Goal: Task Accomplishment & Management: Use online tool/utility

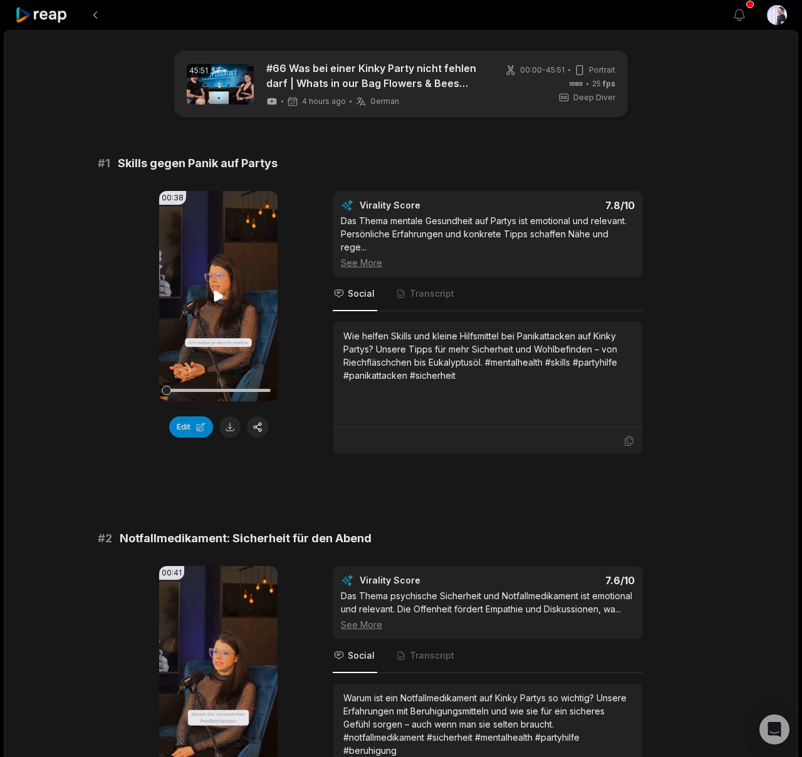
click at [216, 296] on icon at bounding box center [218, 296] width 9 height 11
click at [190, 429] on button "Edit" at bounding box center [191, 426] width 44 height 21
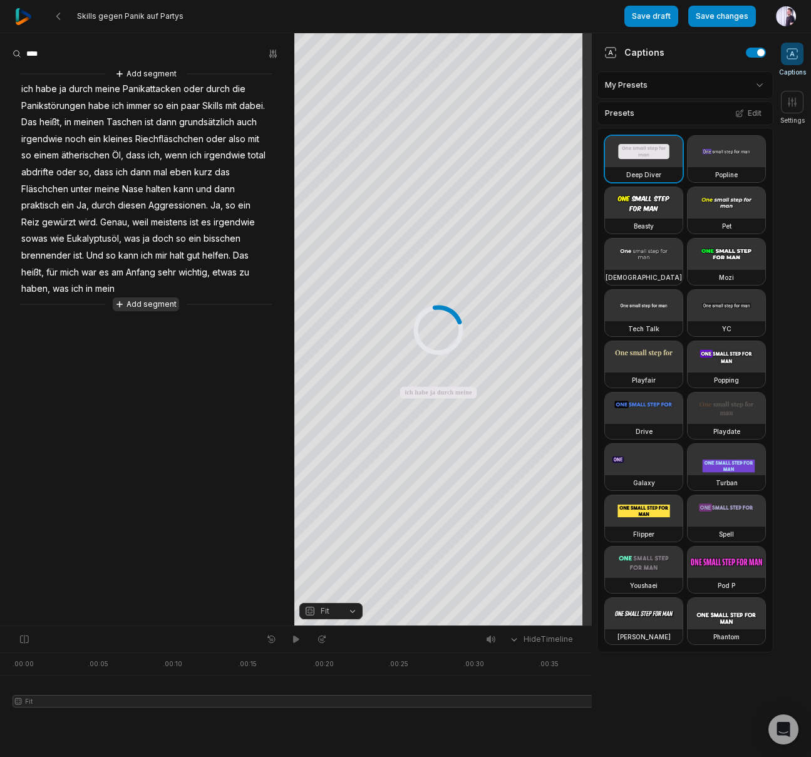
click at [129, 305] on button "Add segment" at bounding box center [146, 304] width 66 height 14
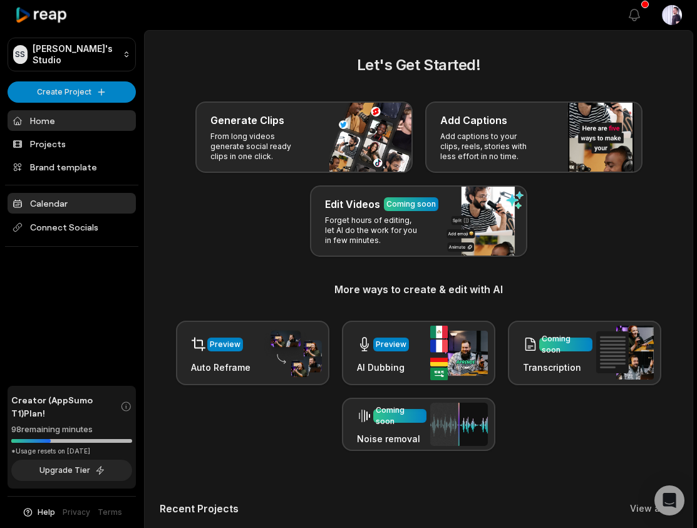
click at [80, 204] on link "Calendar" at bounding box center [72, 203] width 128 height 21
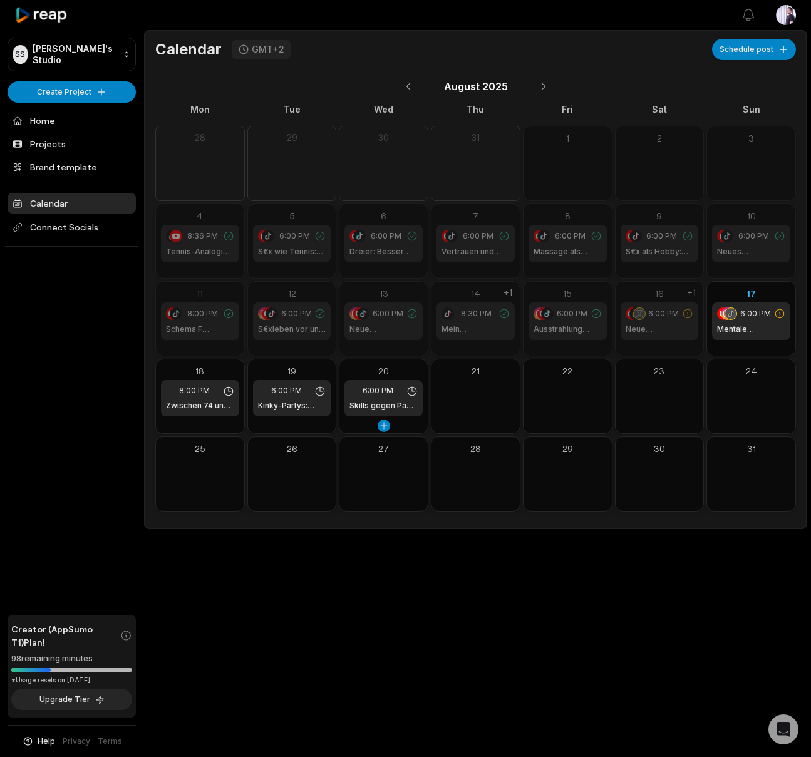
click at [377, 401] on h1 "Skills gegen Panik auf Partys | LustReise Shorts" at bounding box center [383, 405] width 68 height 11
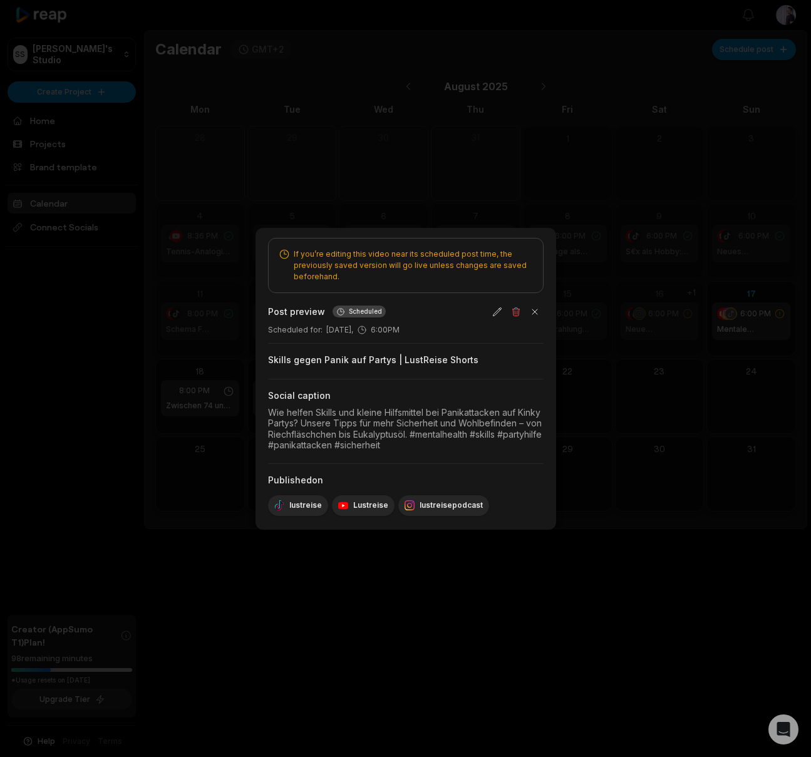
click at [591, 397] on div at bounding box center [405, 378] width 811 height 757
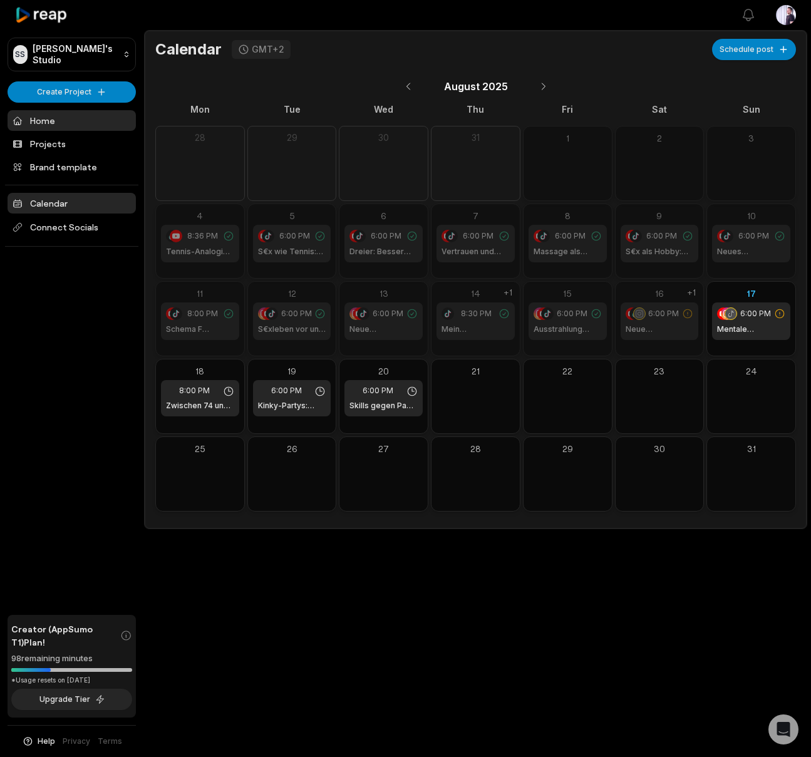
click at [34, 125] on link "Home" at bounding box center [72, 120] width 128 height 21
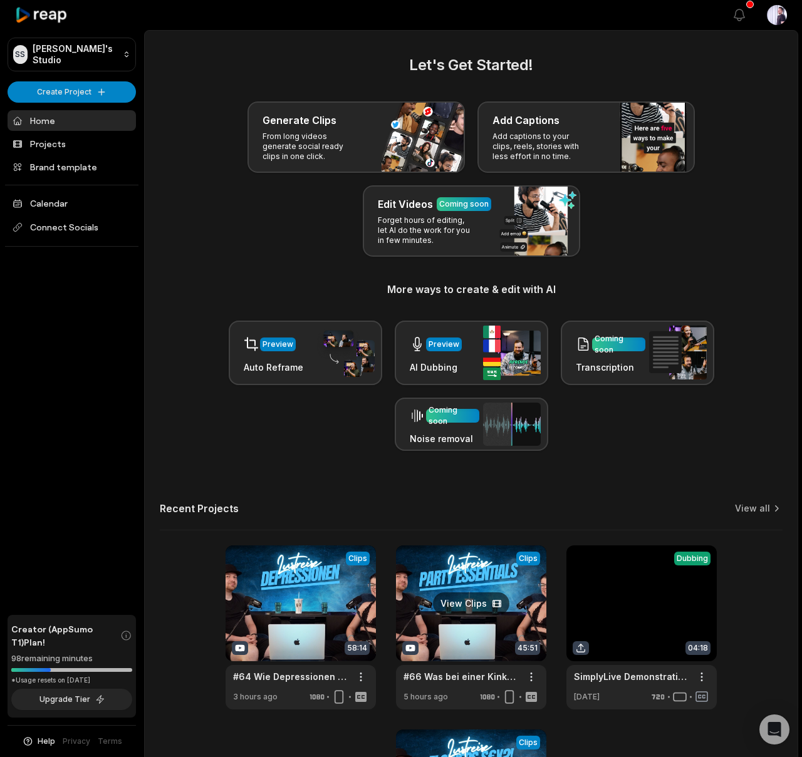
click at [456, 584] on link at bounding box center [471, 627] width 150 height 164
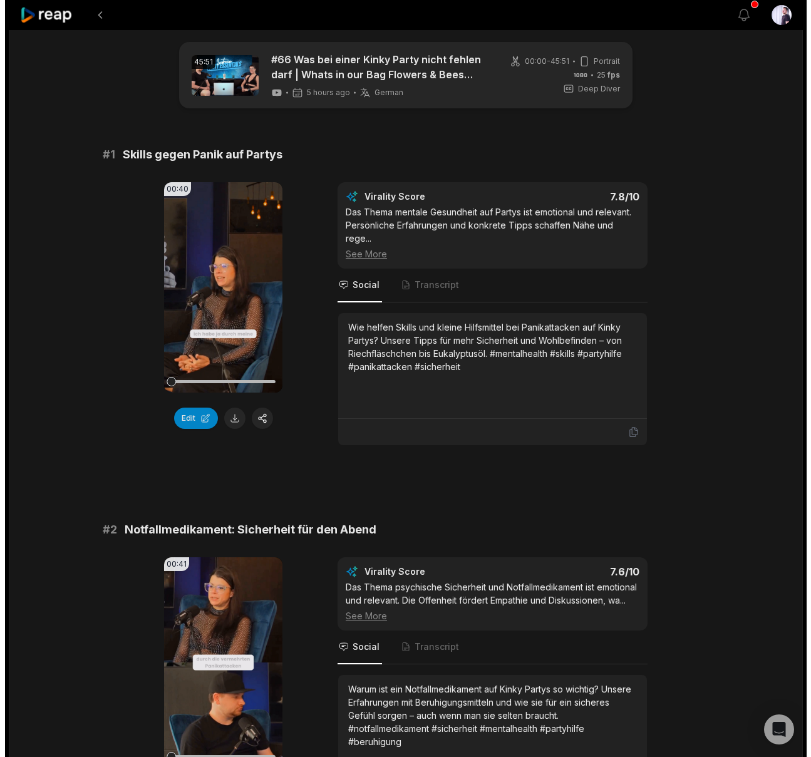
scroll to position [211, 0]
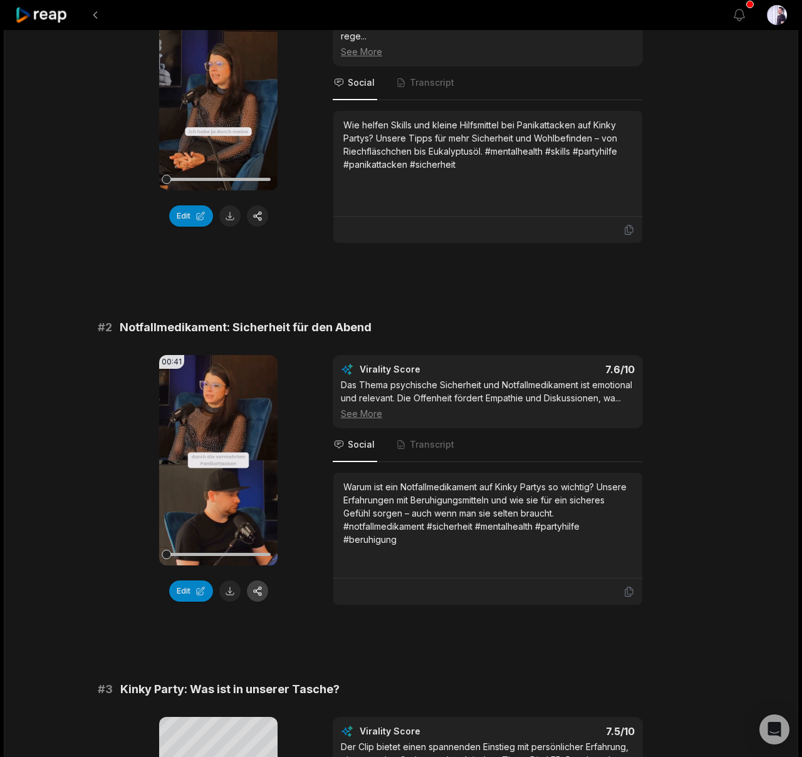
click at [256, 595] on button "button" at bounding box center [257, 591] width 21 height 21
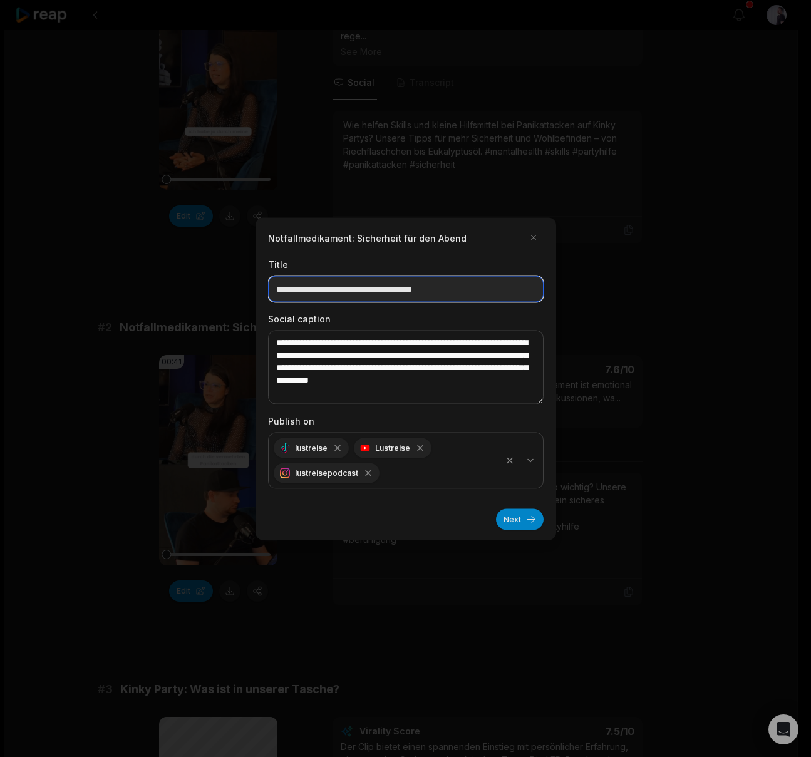
click at [472, 291] on input "**********" at bounding box center [406, 289] width 276 height 26
type input "**********"
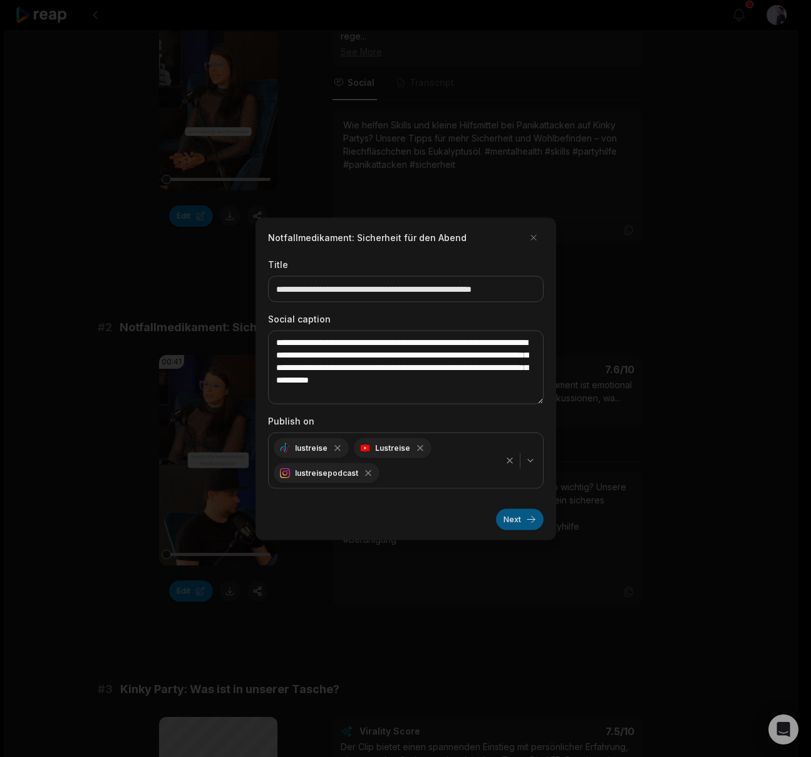
click at [526, 524] on button "Next" at bounding box center [520, 519] width 48 height 21
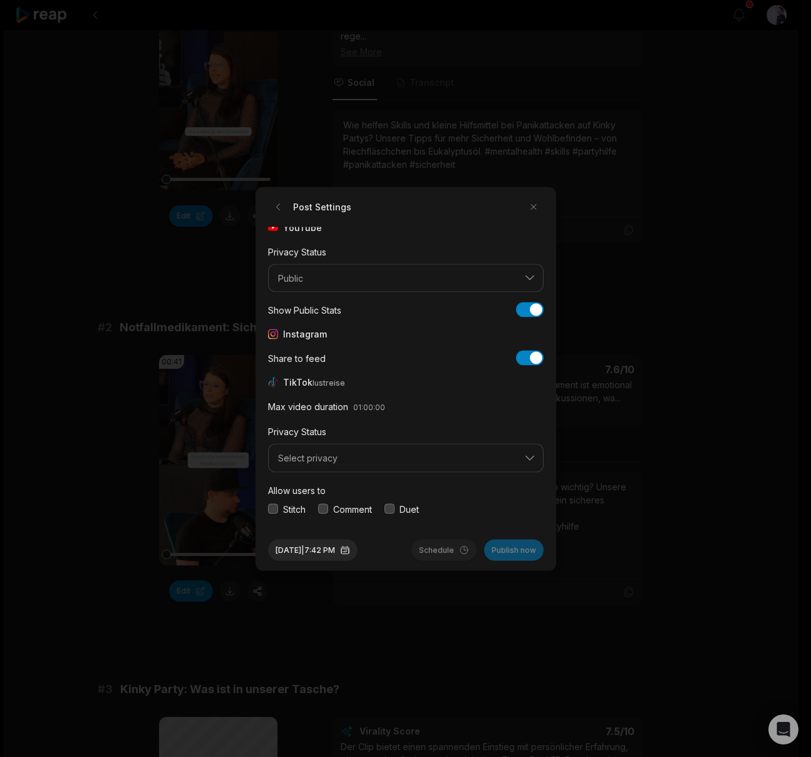
scroll to position [7, 0]
click at [287, 455] on span "Select privacy" at bounding box center [397, 457] width 238 height 11
click at [292, 484] on p "Public To Everyone" at bounding box center [405, 489] width 259 height 13
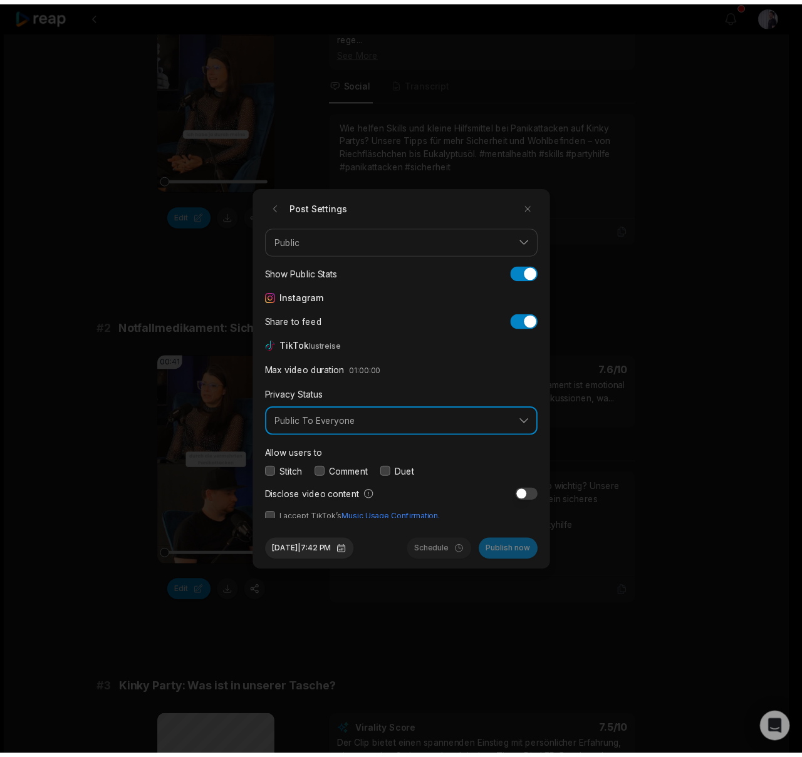
scroll to position [47, 0]
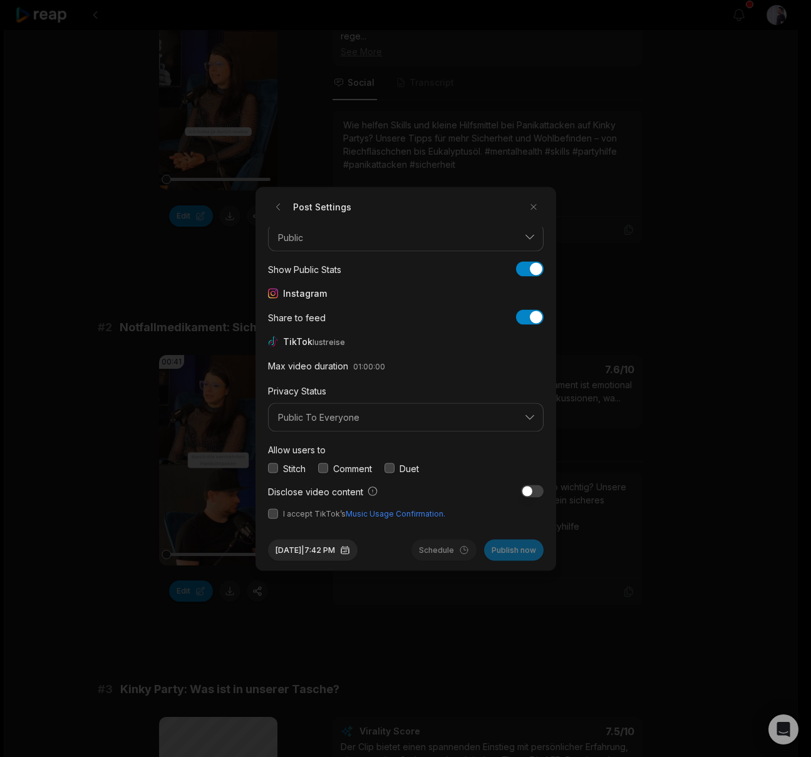
click at [276, 468] on button "button" at bounding box center [273, 468] width 10 height 10
click at [318, 469] on div "Stitch Comment Duet" at bounding box center [406, 468] width 276 height 13
click at [324, 468] on button "button" at bounding box center [323, 468] width 10 height 10
click at [388, 469] on button "button" at bounding box center [390, 468] width 10 height 10
click at [270, 515] on button "button" at bounding box center [273, 514] width 10 height 10
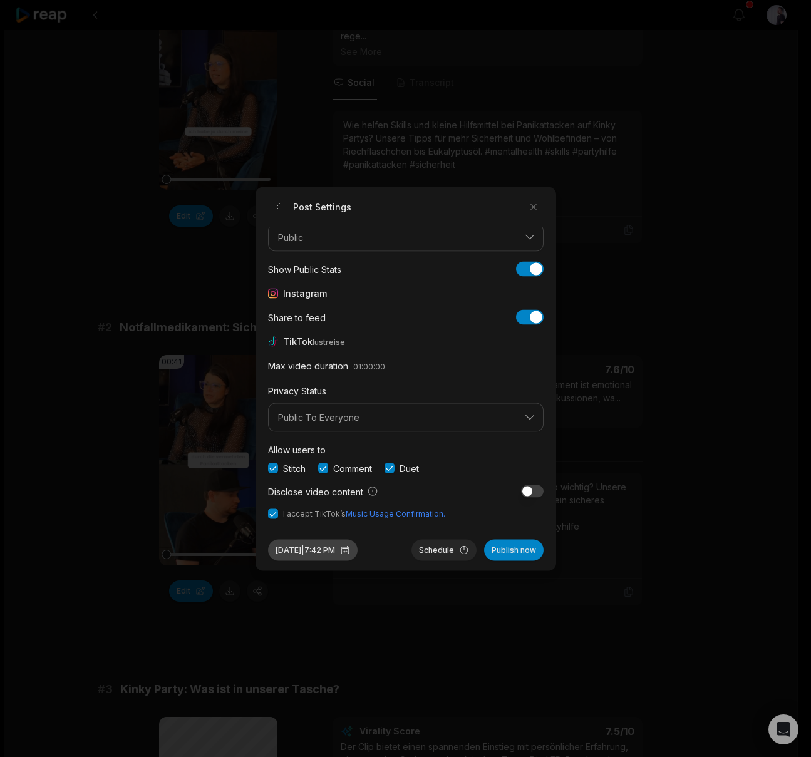
click at [301, 552] on button "Aug 17, 2025 | 7:42 PM" at bounding box center [313, 549] width 90 height 21
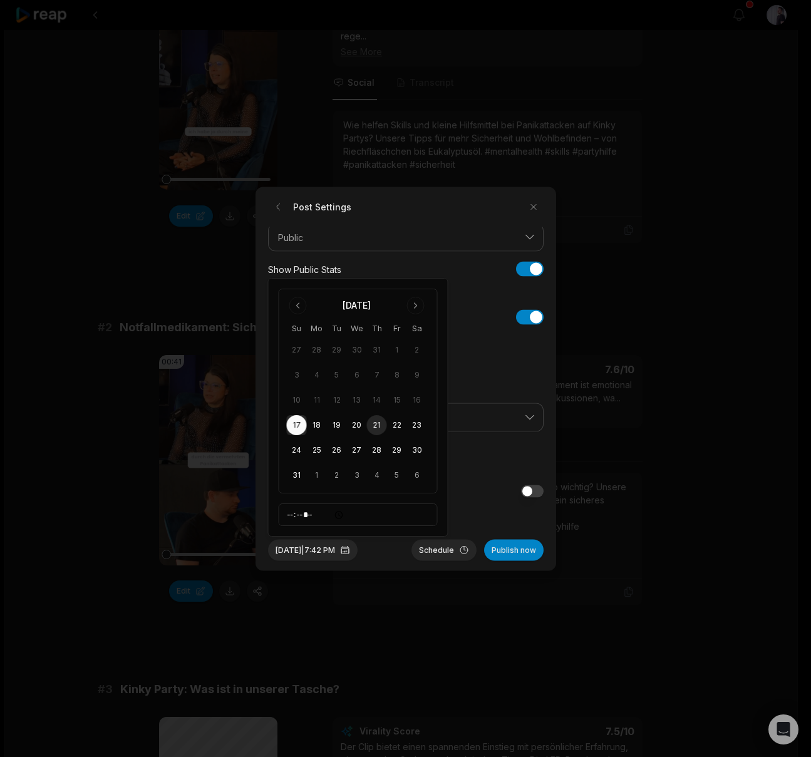
click at [382, 421] on button "21" at bounding box center [377, 425] width 20 height 20
click at [289, 517] on input "*****" at bounding box center [358, 515] width 159 height 23
type input "*****"
click at [418, 558] on button "Schedule" at bounding box center [443, 549] width 65 height 21
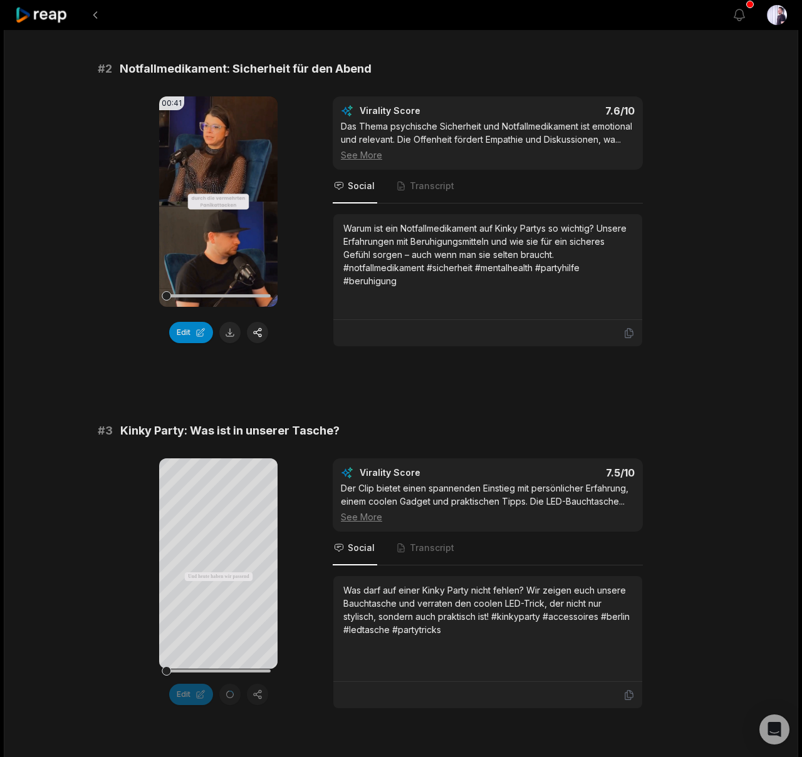
scroll to position [545, 0]
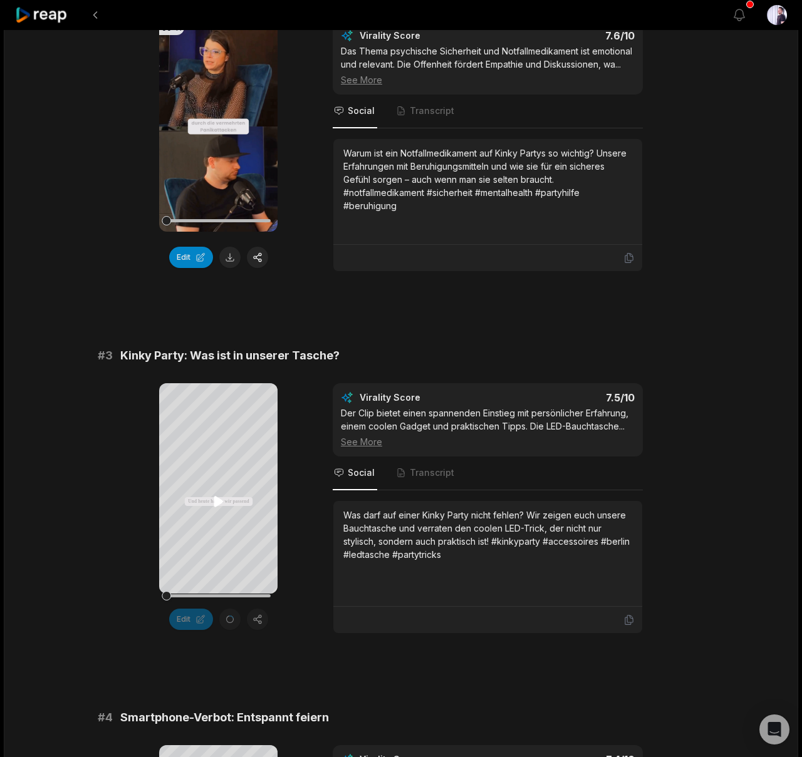
click at [214, 502] on icon at bounding box center [218, 501] width 9 height 11
click at [209, 593] on div at bounding box center [218, 596] width 104 height 22
click at [251, 594] on div at bounding box center [218, 595] width 104 height 3
click at [259, 595] on div at bounding box center [218, 595] width 104 height 3
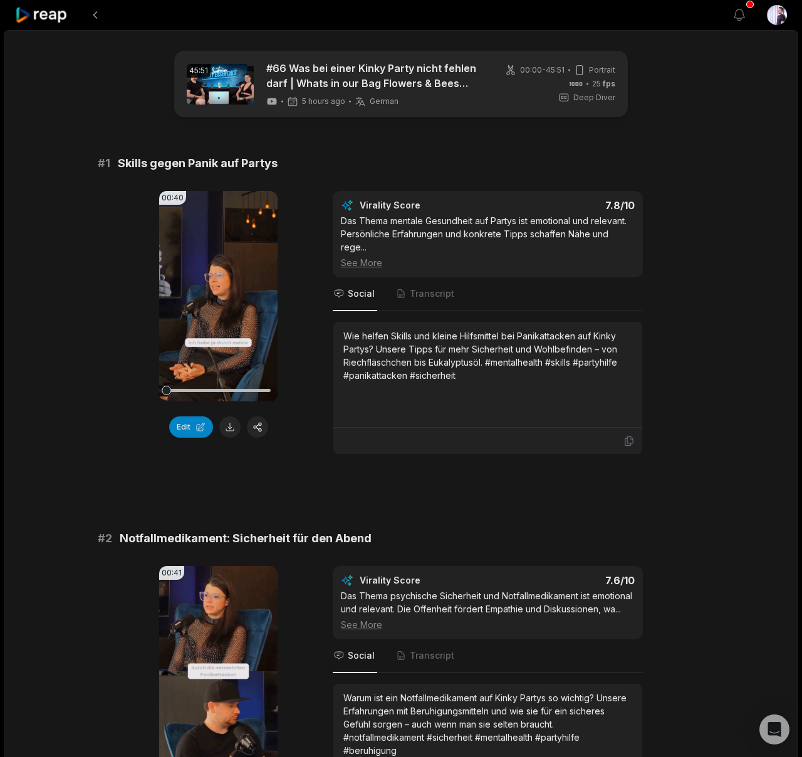
scroll to position [545, 0]
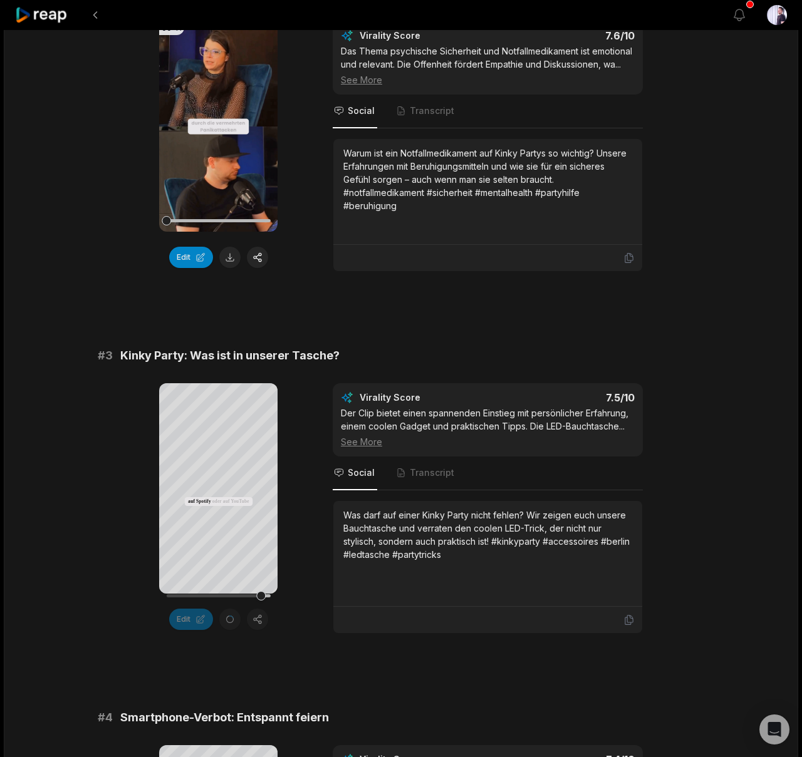
click at [216, 501] on icon at bounding box center [218, 501] width 5 height 8
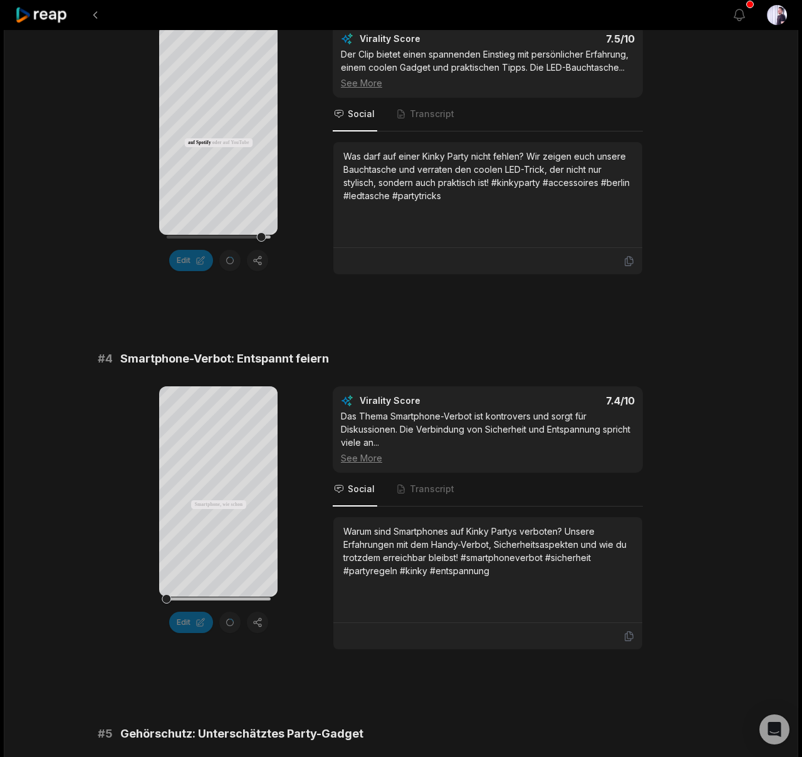
scroll to position [924, 0]
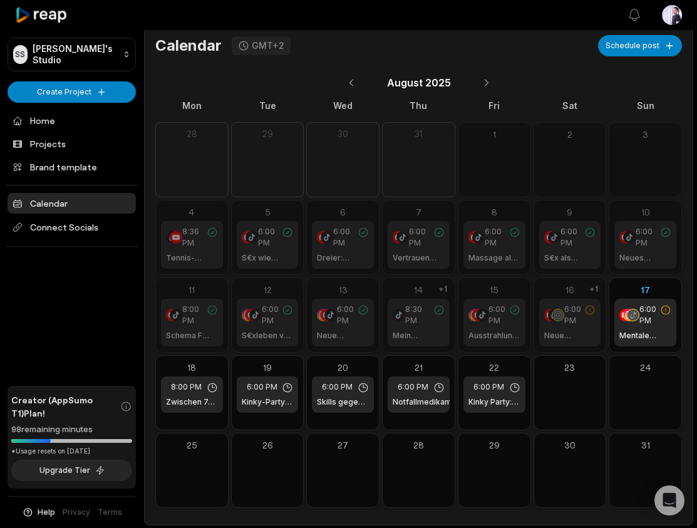
scroll to position [5, 0]
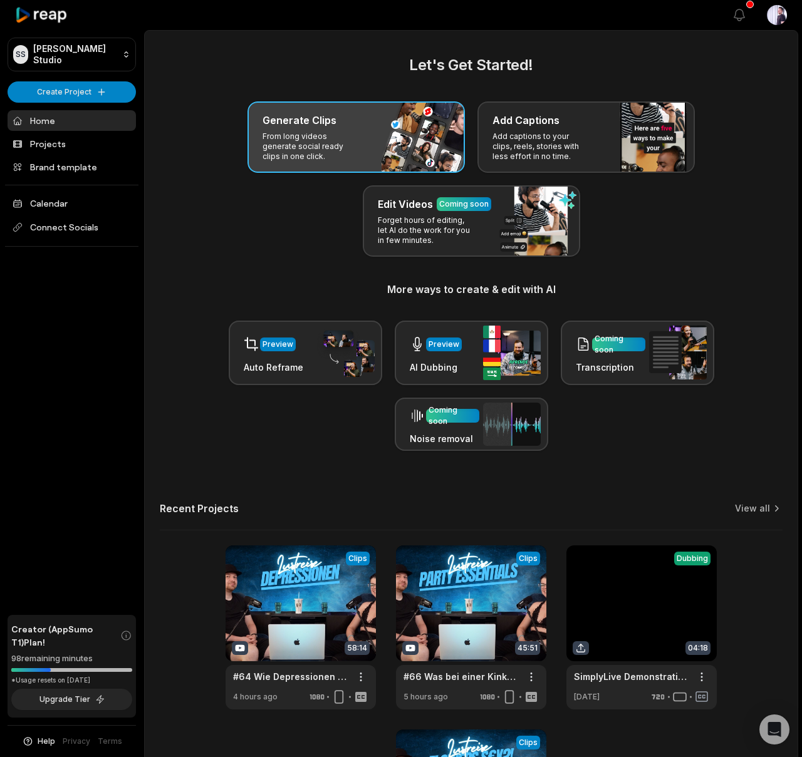
click at [334, 130] on div "Generate Clips From long videos generate social ready clips in one click." at bounding box center [355, 136] width 217 height 71
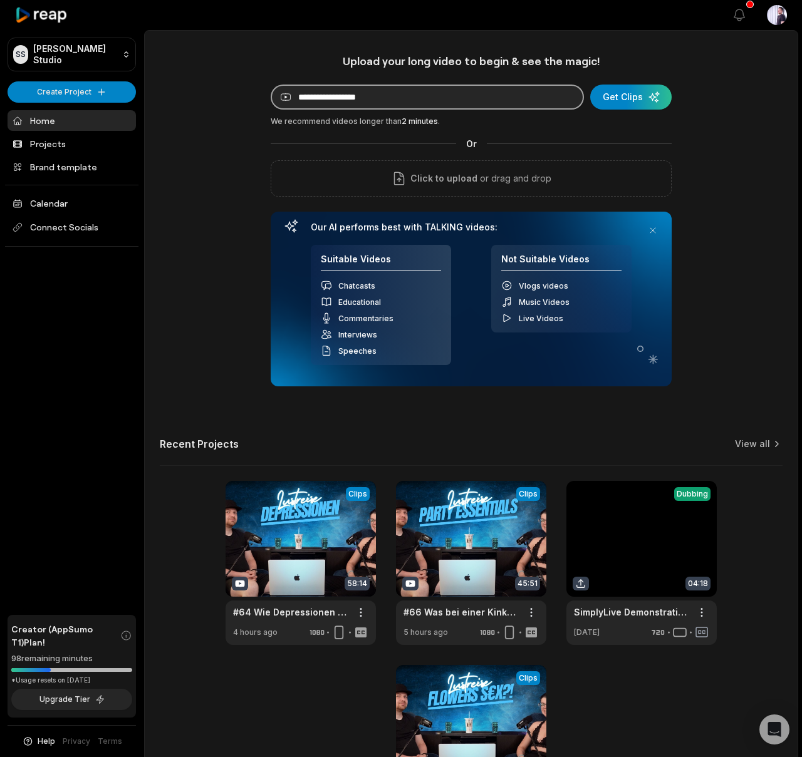
click at [347, 106] on input at bounding box center [427, 97] width 313 height 25
paste input "**********"
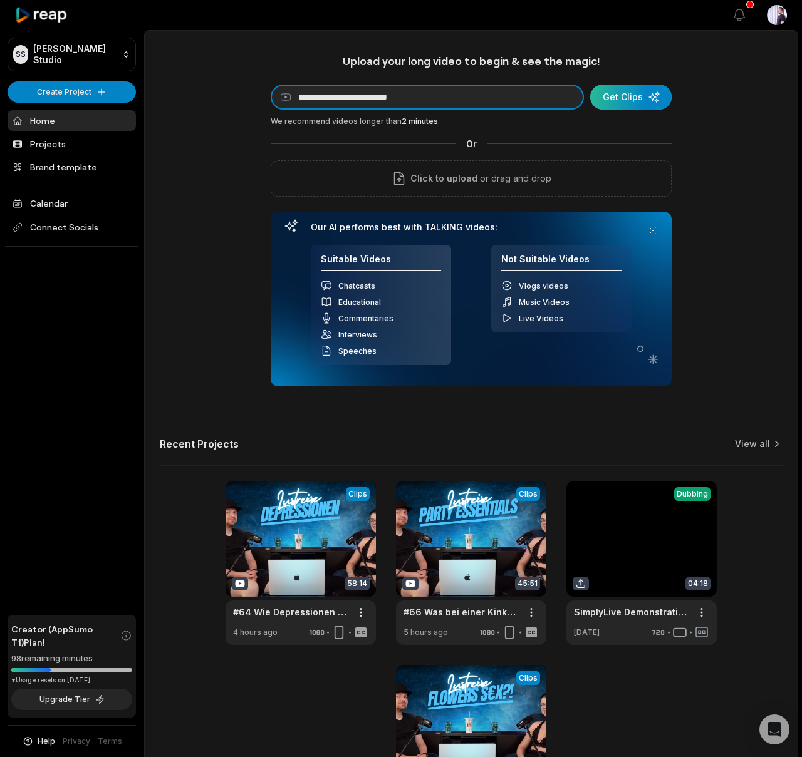
type input "**********"
click at [621, 104] on div "submit" at bounding box center [630, 97] width 81 height 25
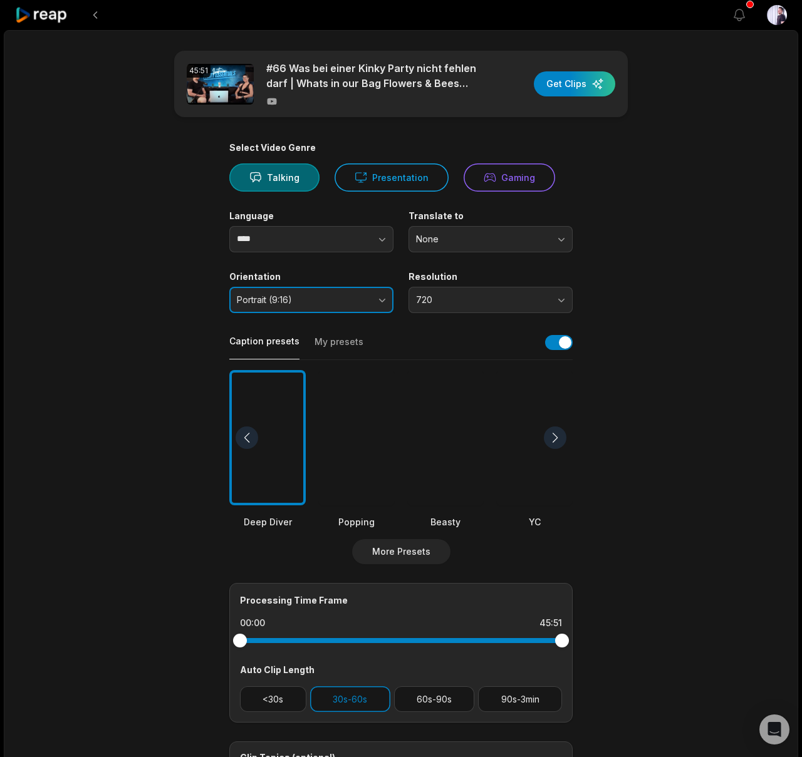
click at [310, 311] on button "Portrait (9:16)" at bounding box center [311, 300] width 164 height 26
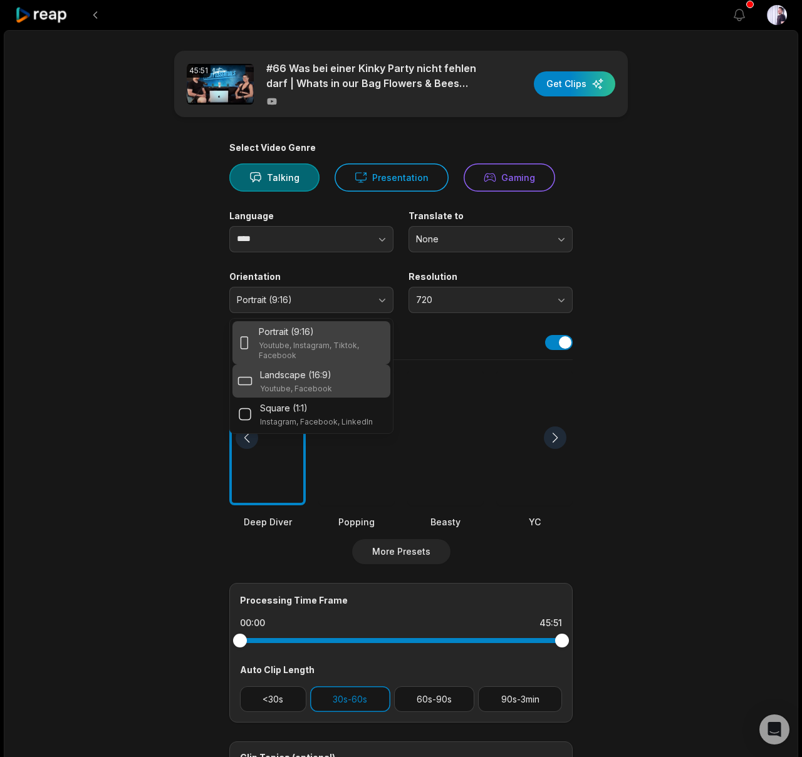
click at [286, 385] on p "Youtube, Facebook" at bounding box center [296, 389] width 72 height 10
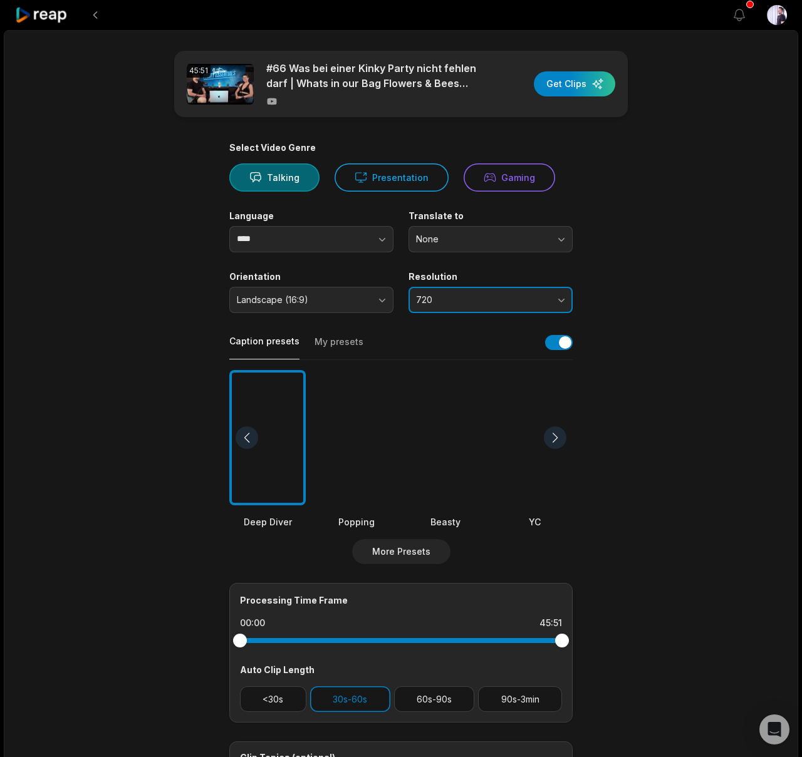
click at [448, 302] on span "720" at bounding box center [482, 299] width 132 height 11
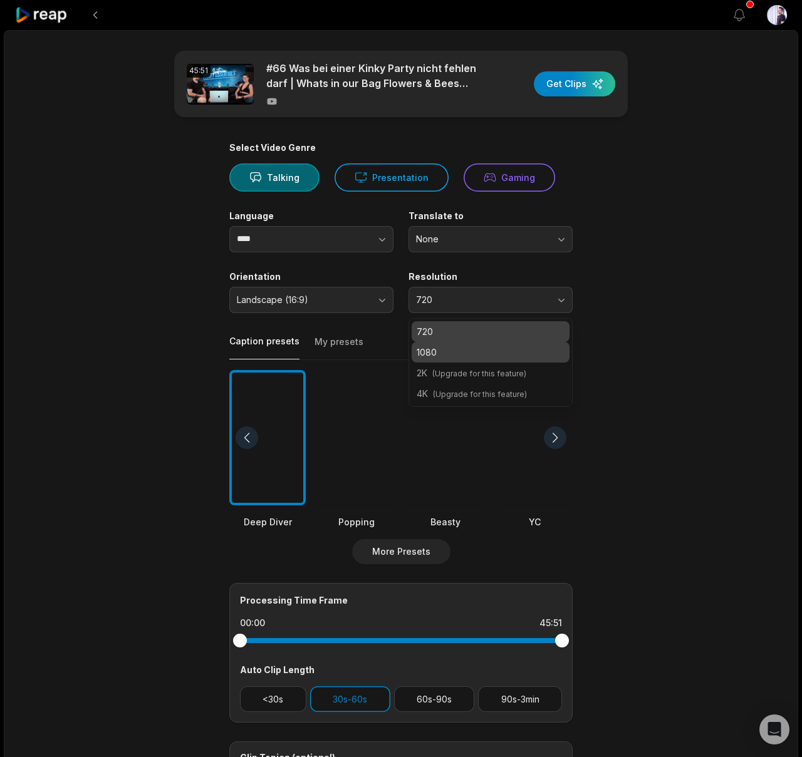
click at [442, 357] on p "1080" at bounding box center [490, 352] width 148 height 13
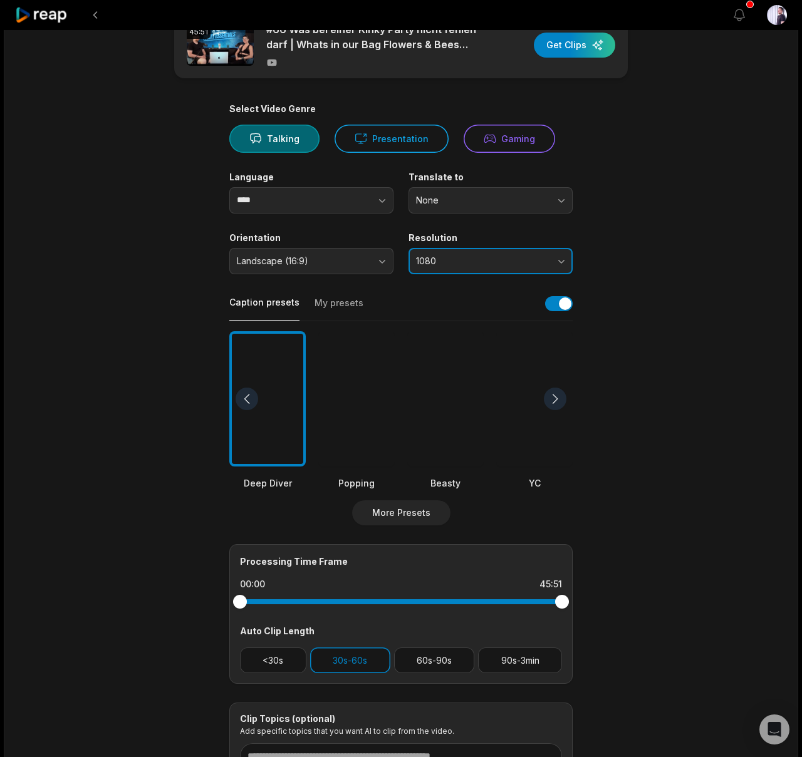
scroll to position [151, 0]
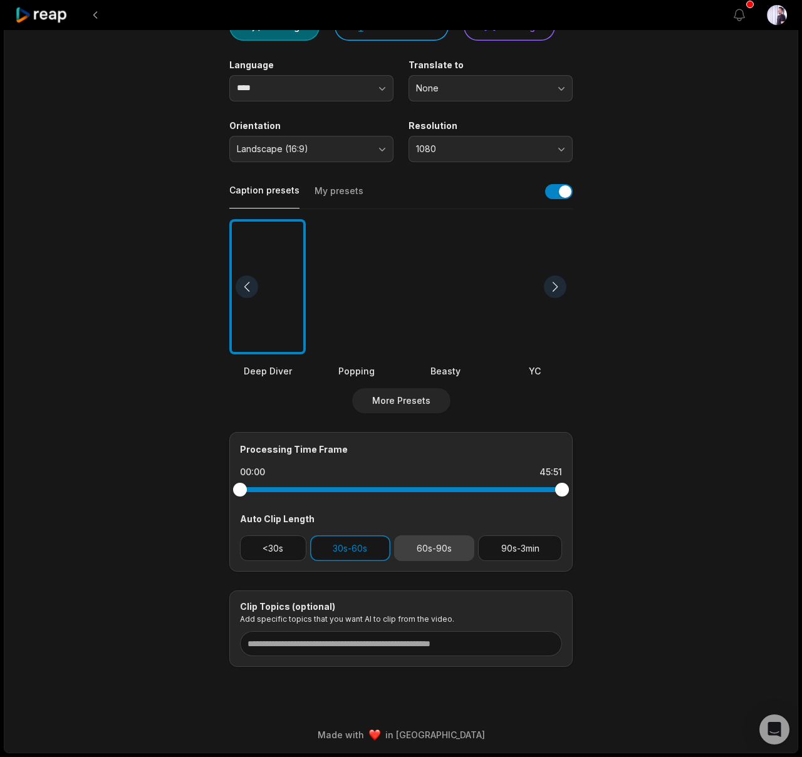
click at [435, 551] on button "60s-90s" at bounding box center [434, 548] width 81 height 26
click at [339, 549] on button "30s-60s" at bounding box center [350, 548] width 80 height 26
click at [497, 547] on button "90s-3min" at bounding box center [520, 548] width 84 height 26
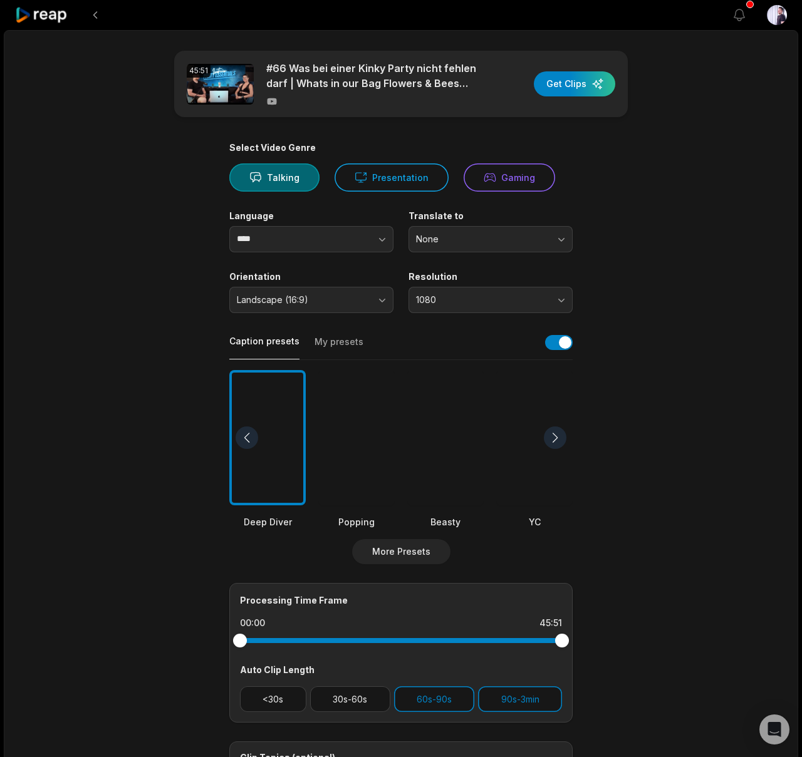
scroll to position [0, 0]
click at [557, 87] on div "button" at bounding box center [574, 83] width 81 height 25
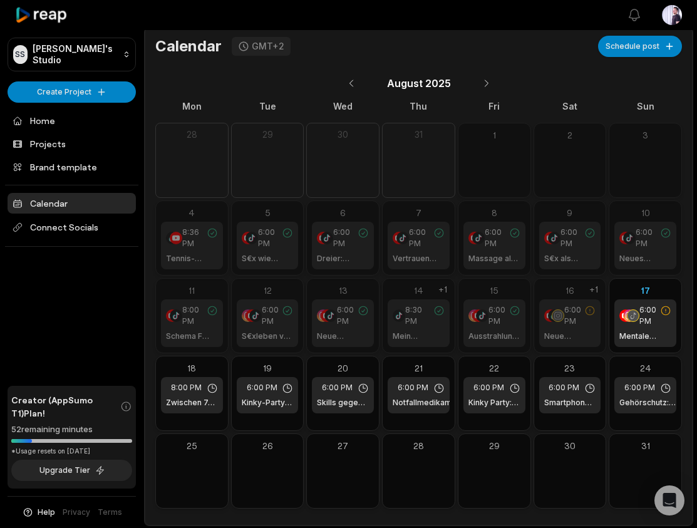
scroll to position [5, 0]
